Goal: Transaction & Acquisition: Purchase product/service

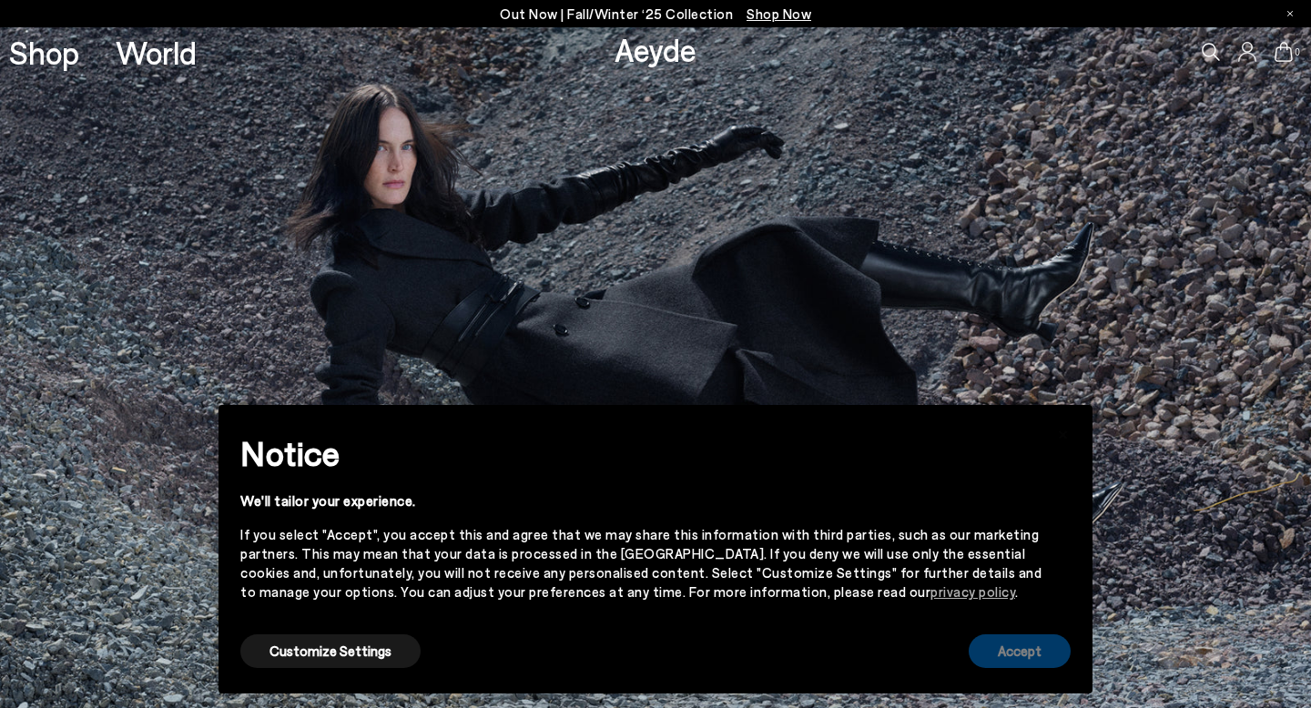
click at [1025, 655] on button "Accept" at bounding box center [1020, 652] width 102 height 34
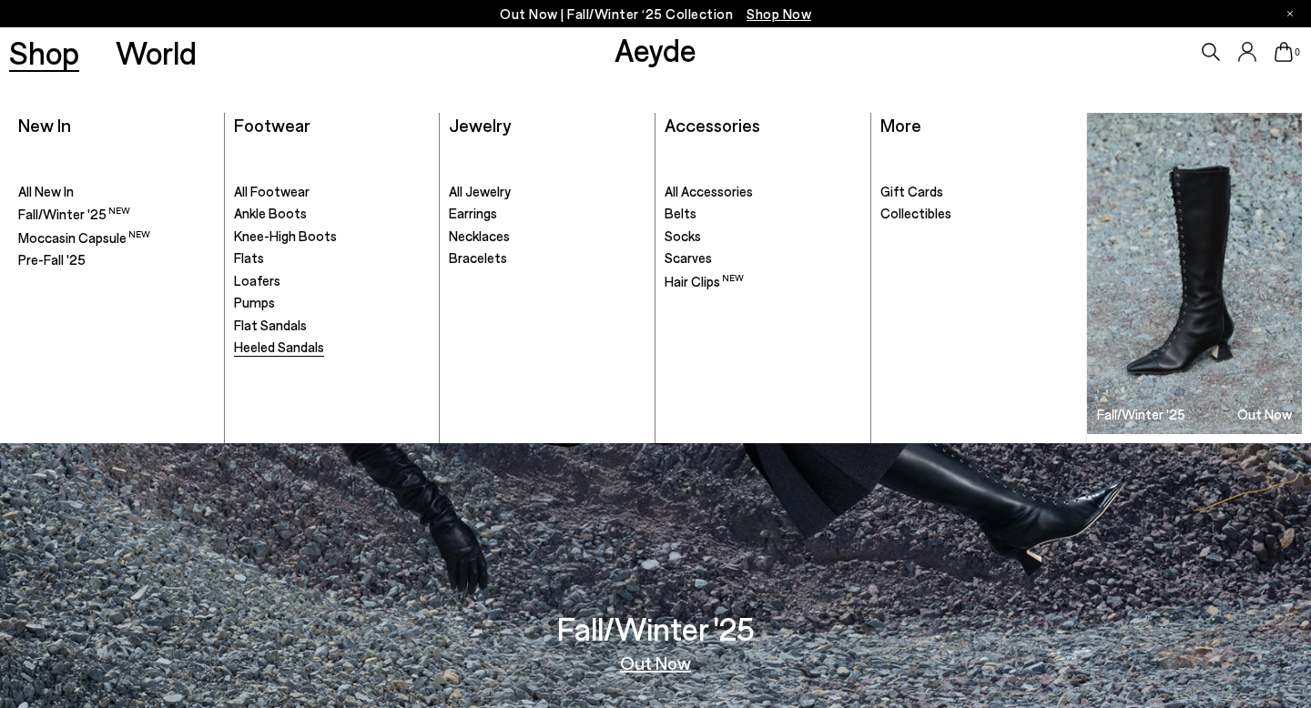
click at [284, 348] on span "Heeled Sandals" at bounding box center [279, 347] width 90 height 16
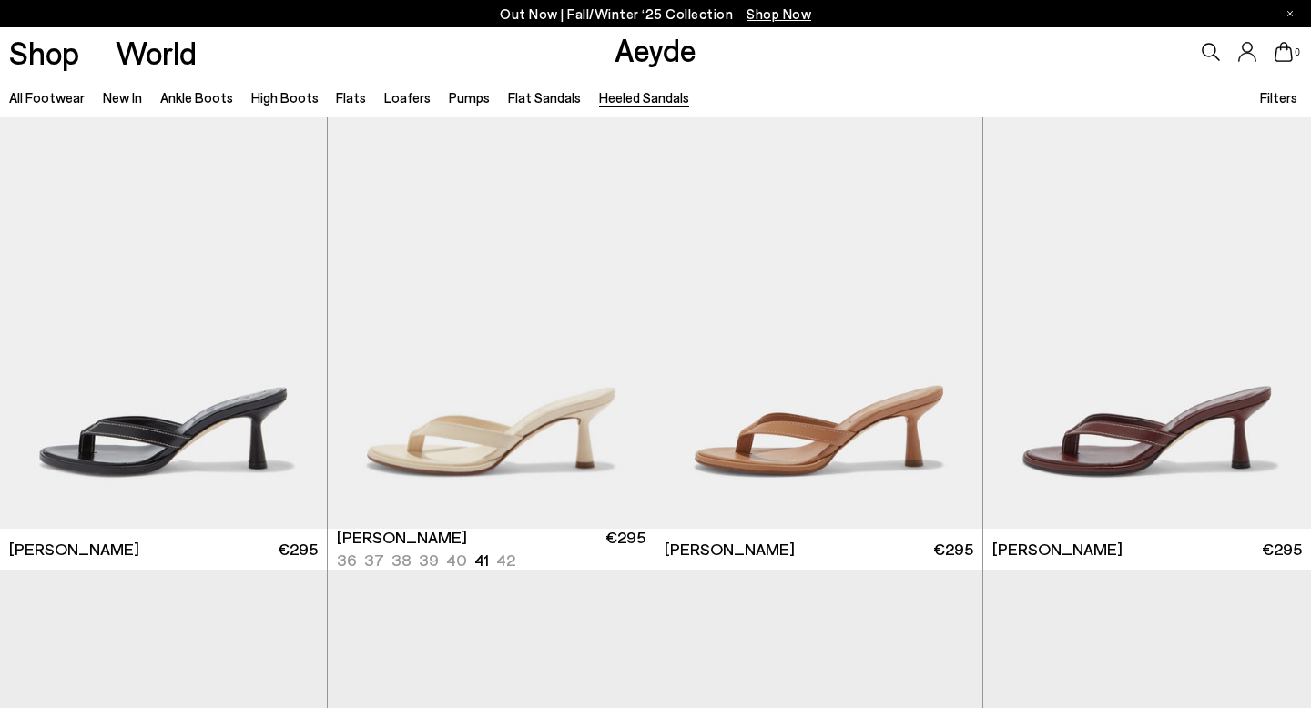
scroll to position [351, 0]
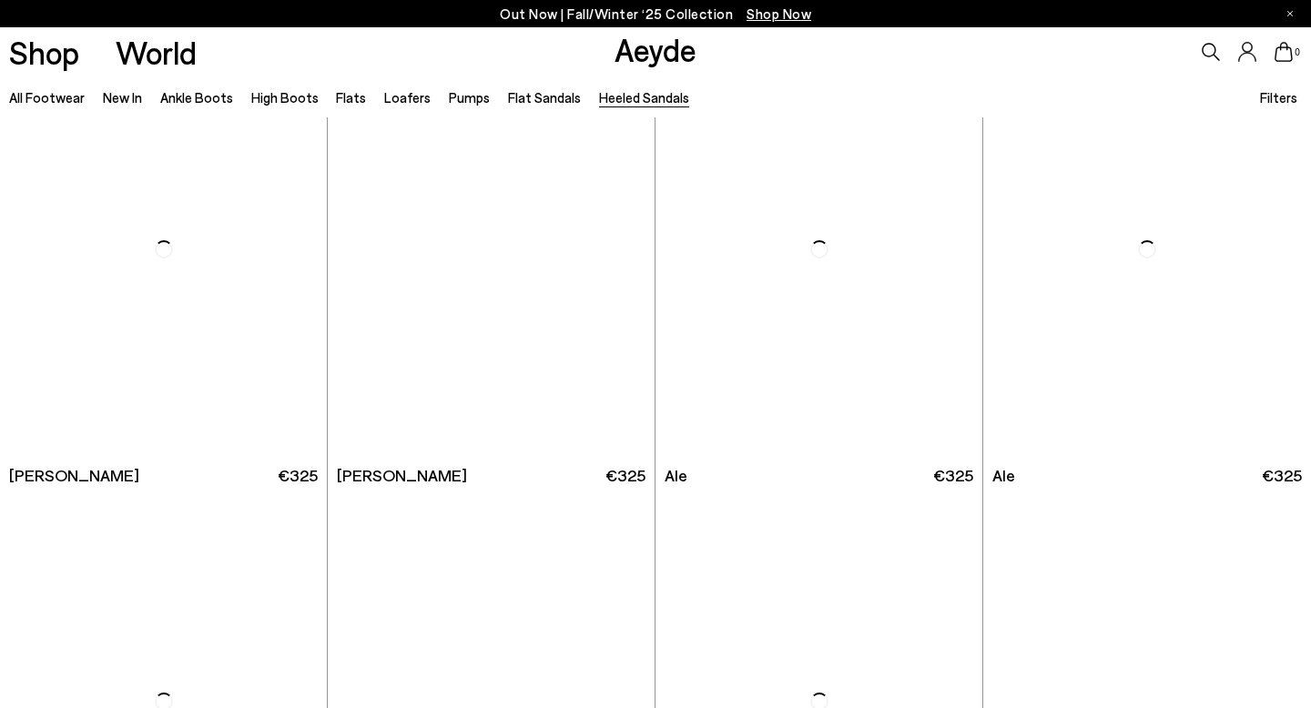
scroll to position [4183, 0]
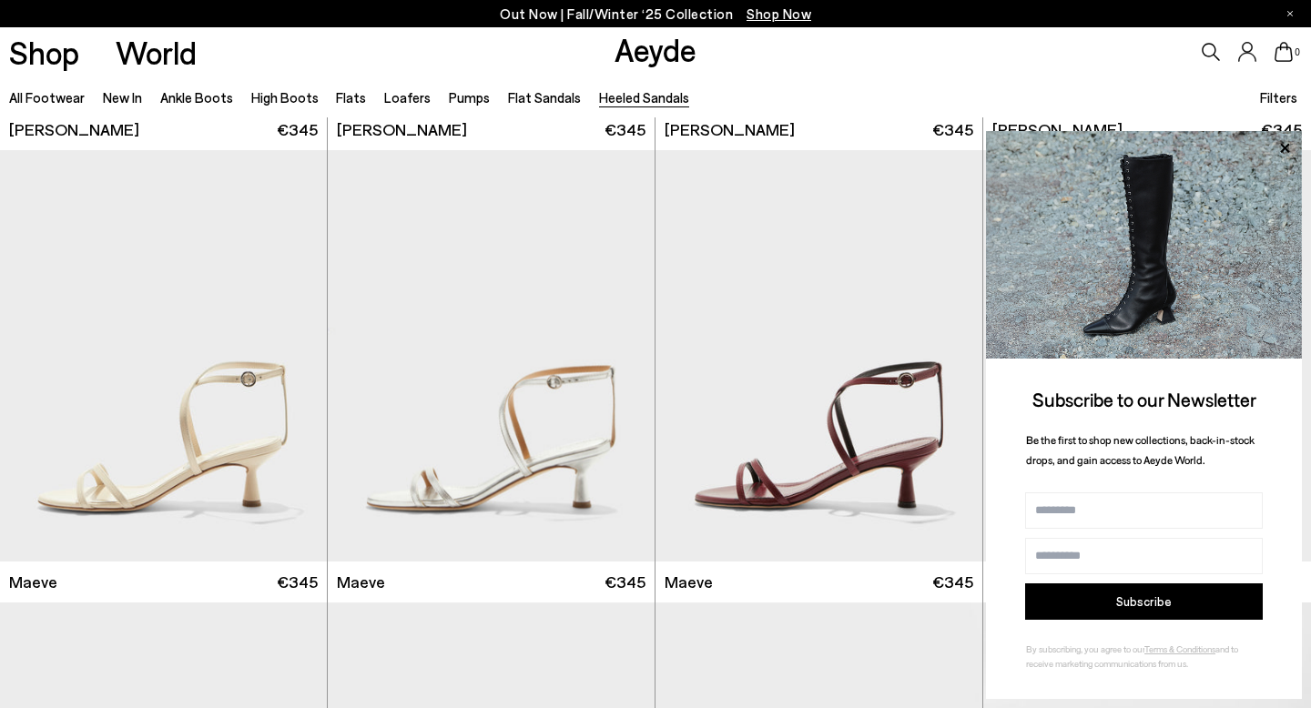
scroll to position [2226, 0]
click at [1064, 76] on div "0" at bounding box center [1092, 51] width 437 height 49
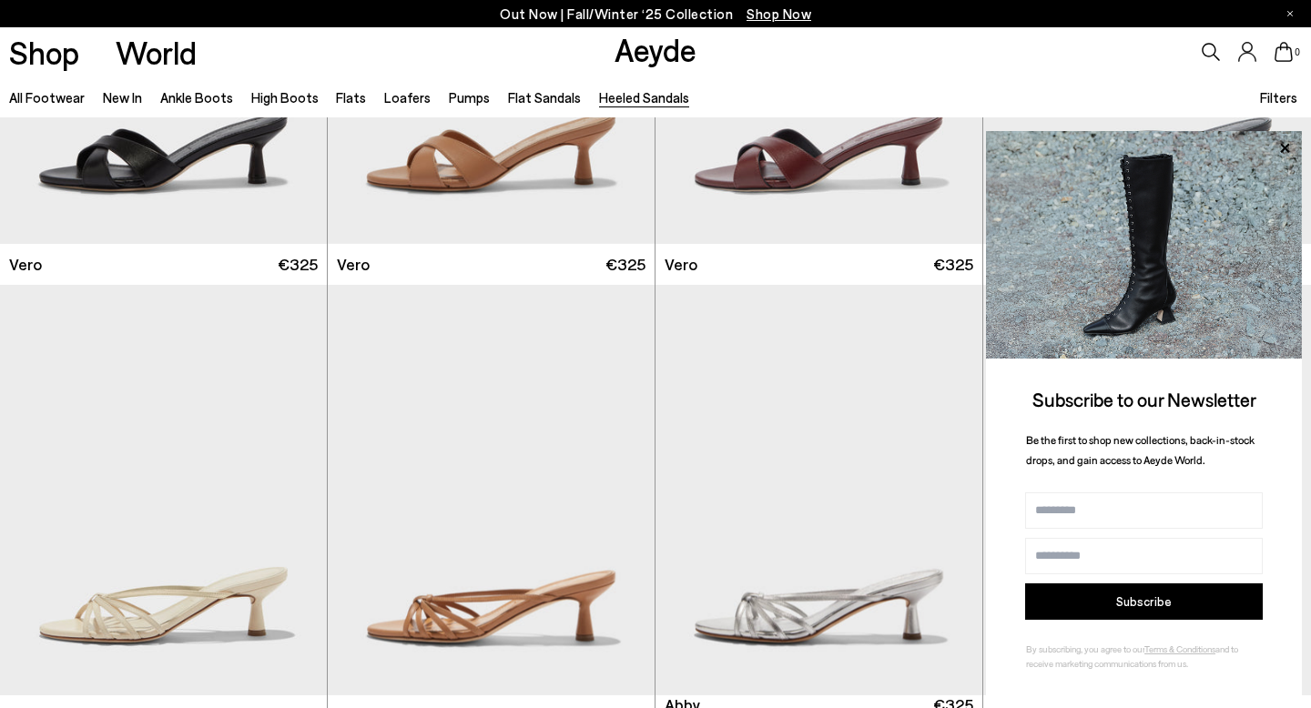
scroll to position [737, 0]
click at [1163, 601] on button "Subscribe" at bounding box center [1144, 602] width 238 height 36
click at [821, 302] on img "1 / 6" at bounding box center [818, 489] width 327 height 411
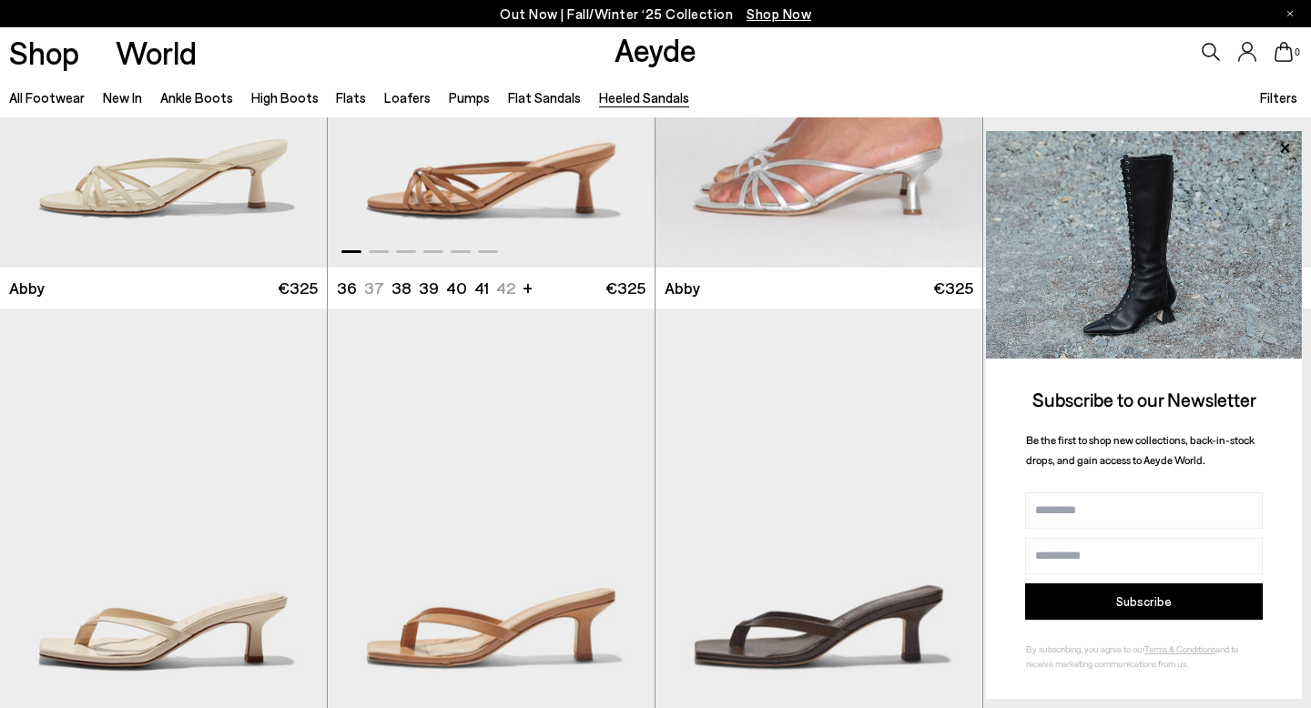
scroll to position [1163, 0]
